Goal: Navigation & Orientation: Find specific page/section

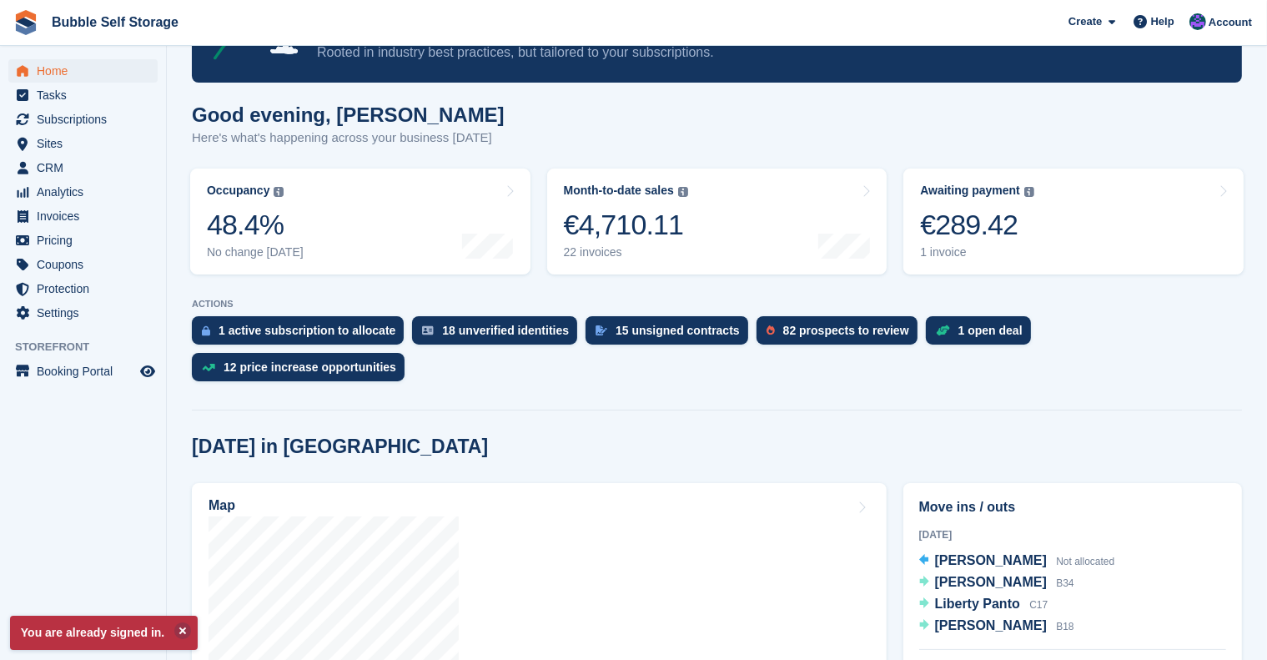
scroll to position [97, 0]
click at [792, 378] on span "Liberty Panto" at bounding box center [977, 603] width 85 height 14
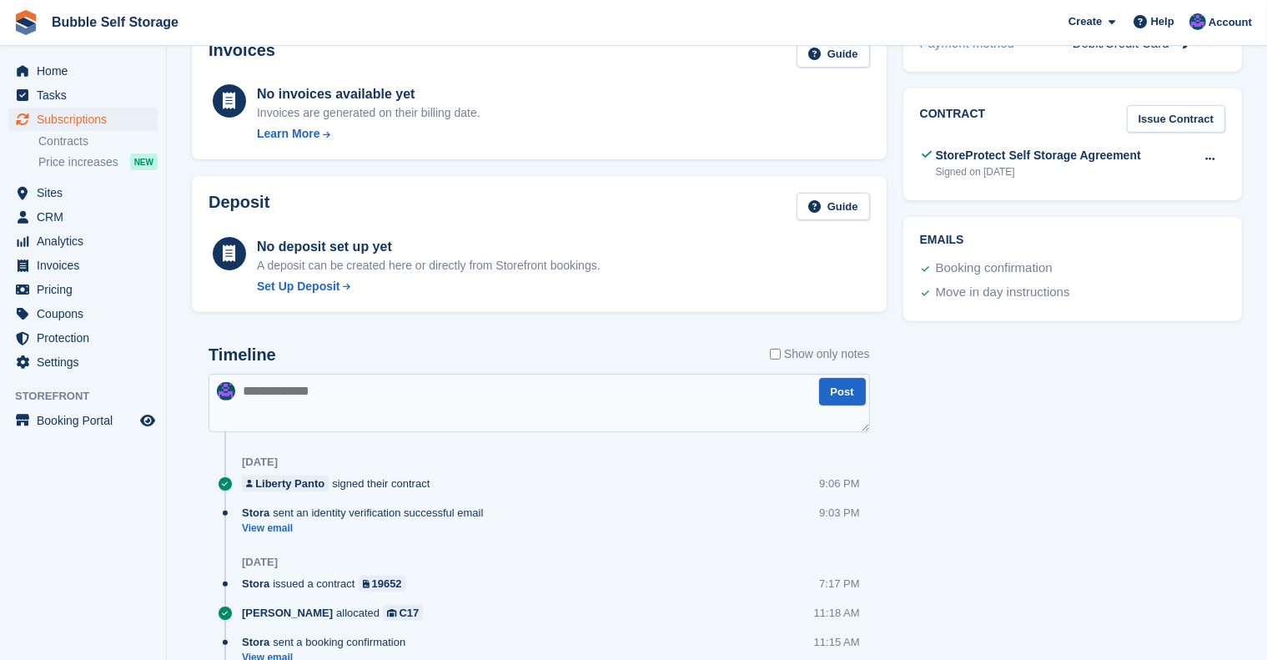
scroll to position [564, 0]
click at [67, 237] on span "Analytics" at bounding box center [87, 240] width 100 height 23
click at [58, 72] on span "Home" at bounding box center [87, 70] width 100 height 23
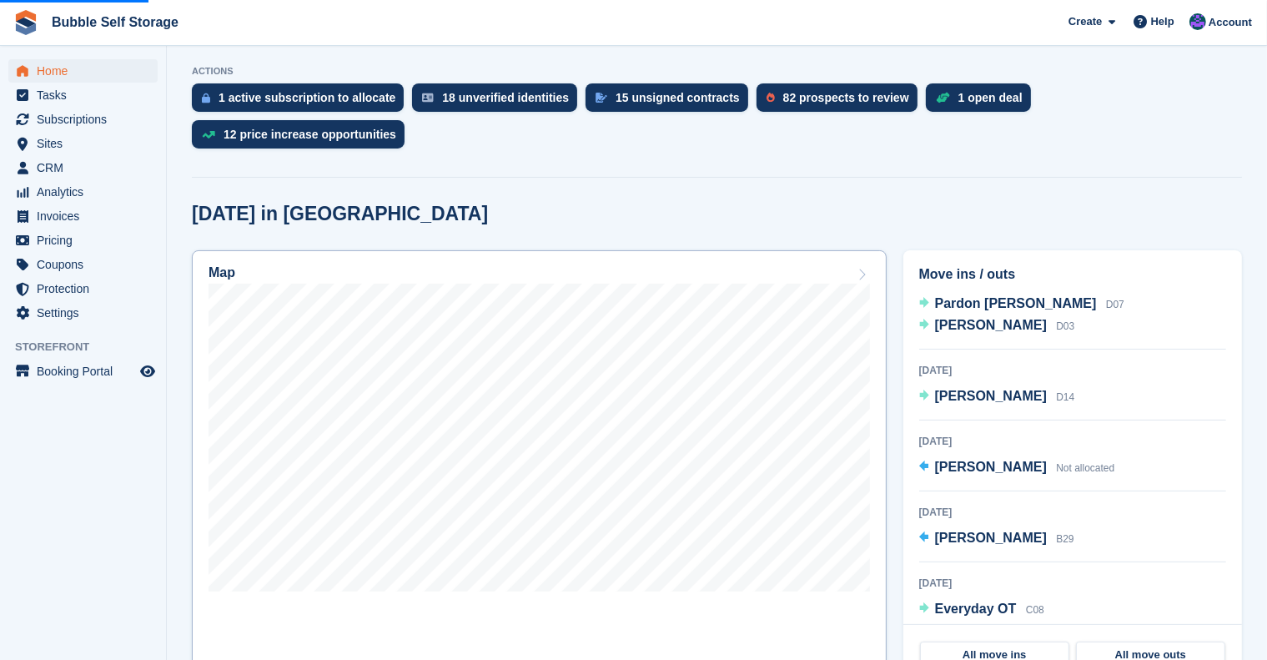
scroll to position [328, 0]
